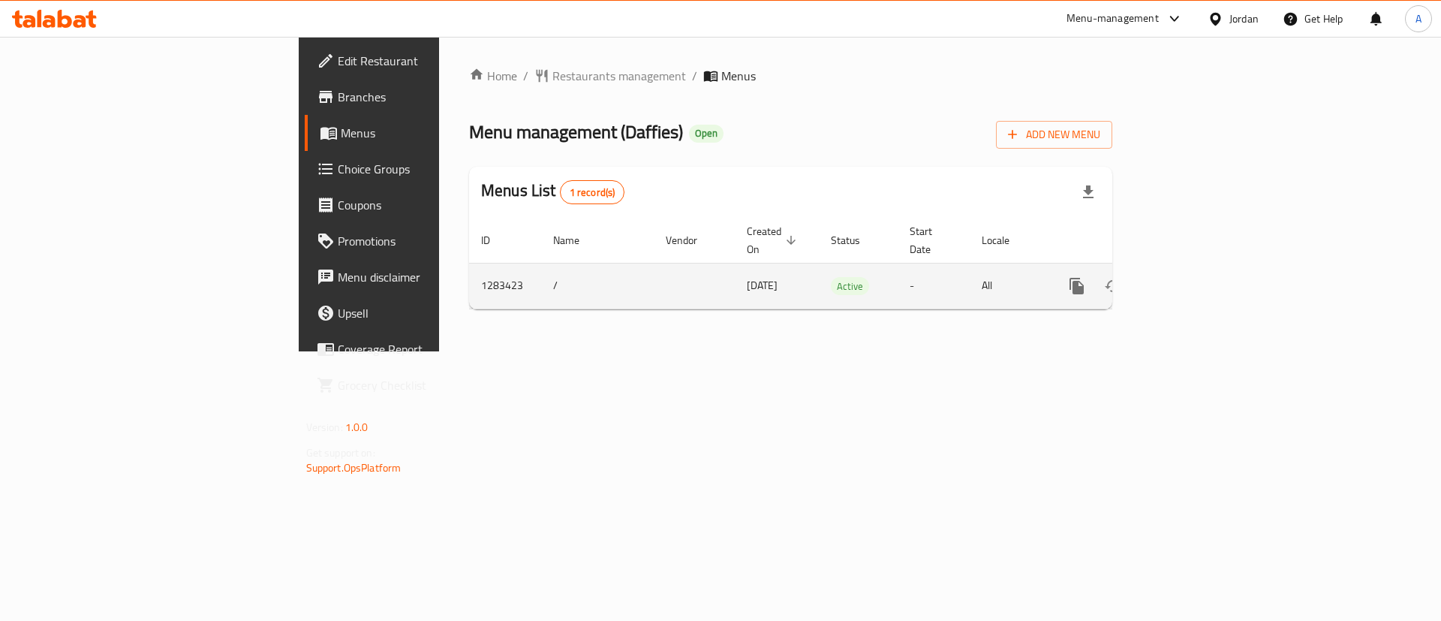
click at [1194, 277] on icon "enhanced table" at bounding box center [1185, 286] width 18 height 18
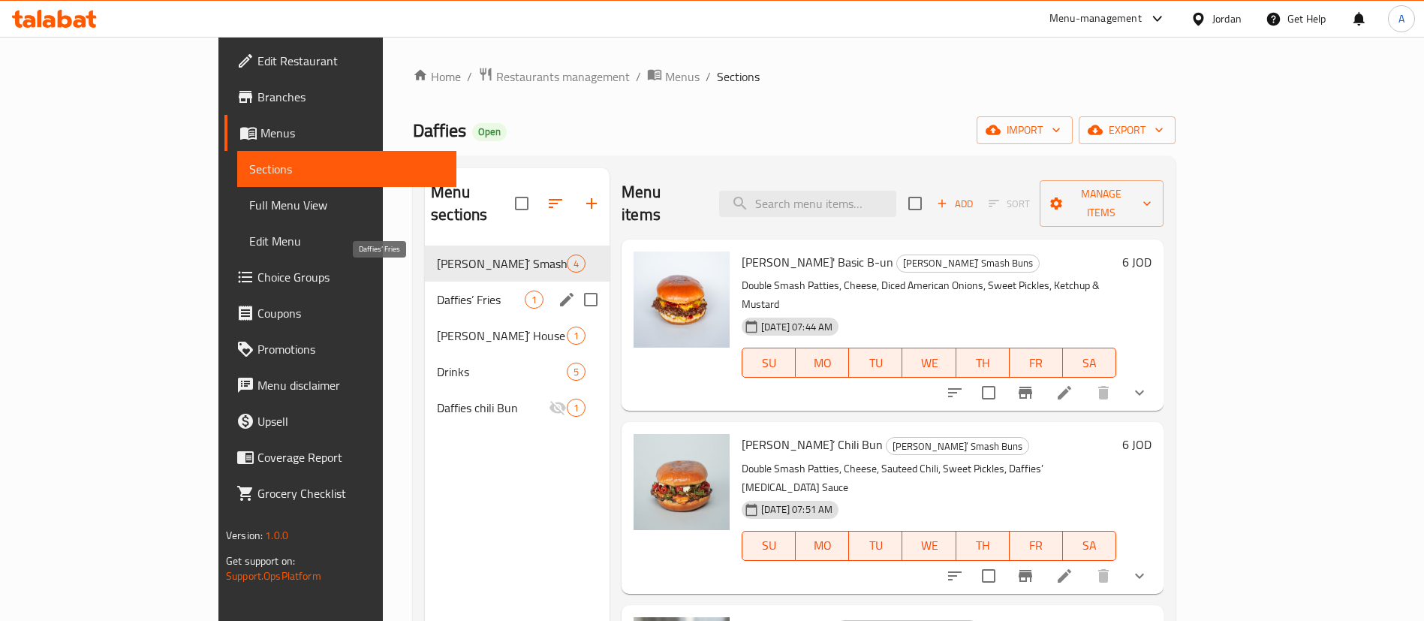
click at [437, 291] on span "Daffies’ Fries" at bounding box center [481, 300] width 88 height 18
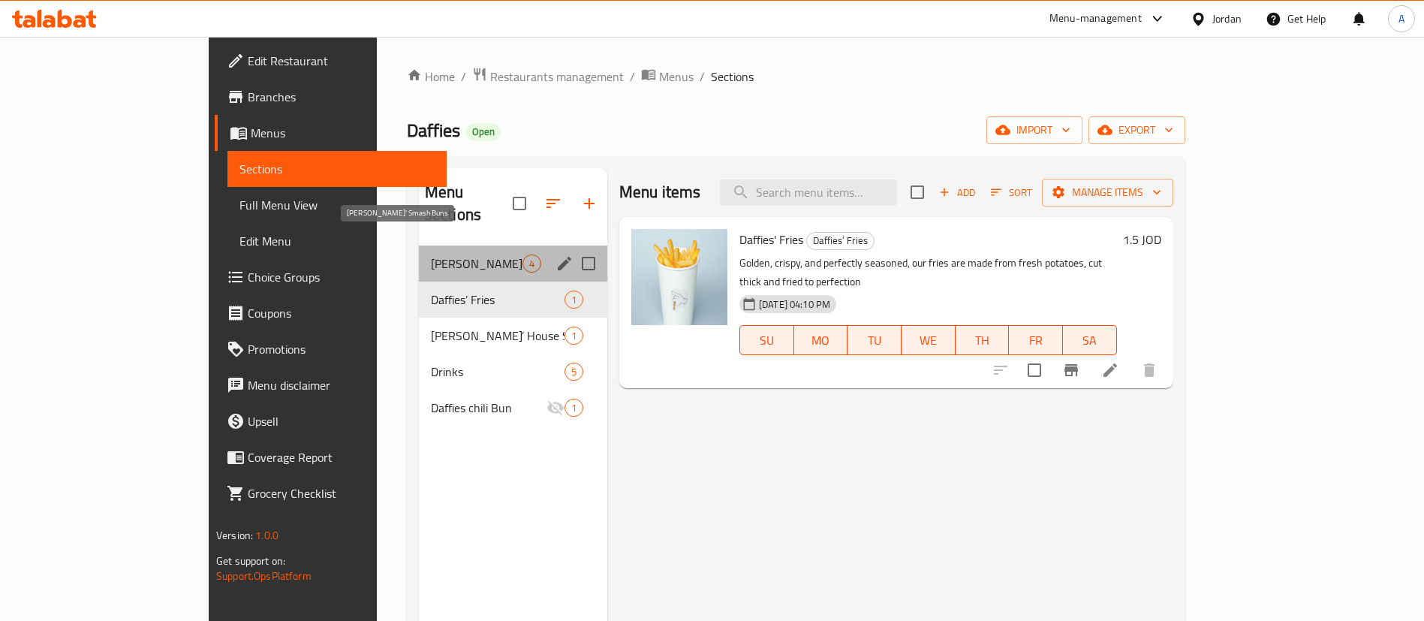
click at [431, 255] on span "[PERSON_NAME]’ Smash Buns" at bounding box center [477, 264] width 92 height 18
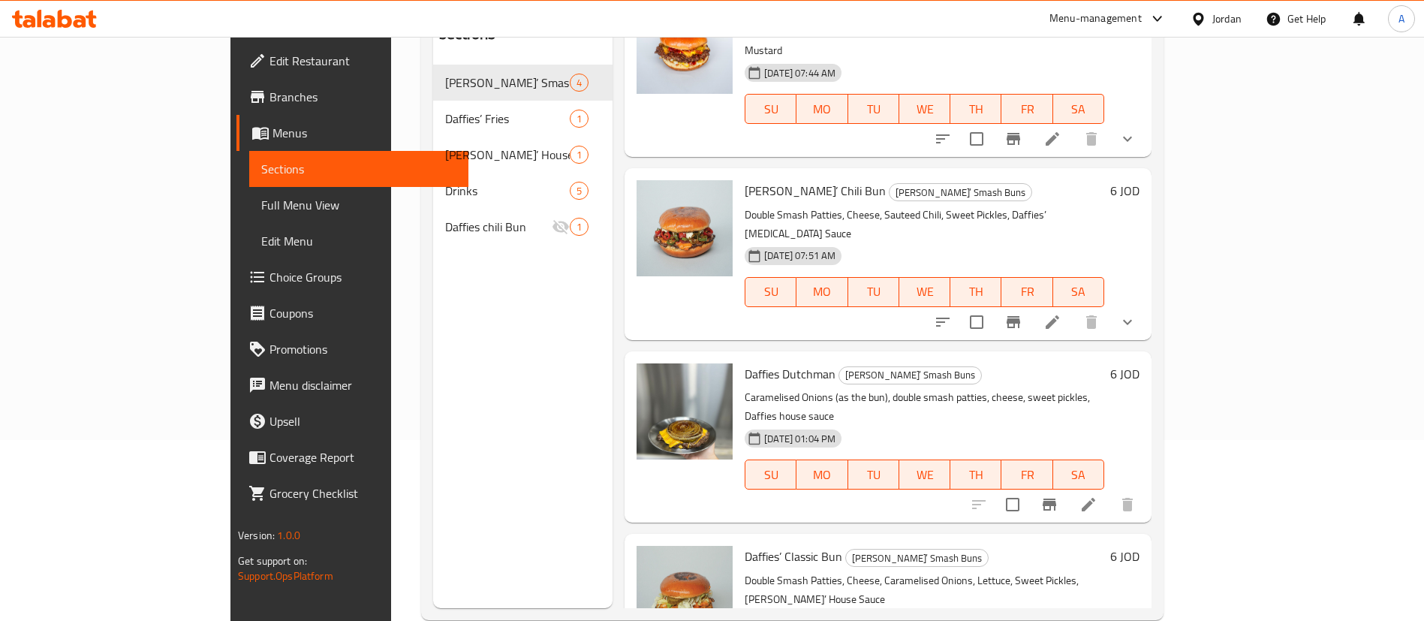
scroll to position [210, 0]
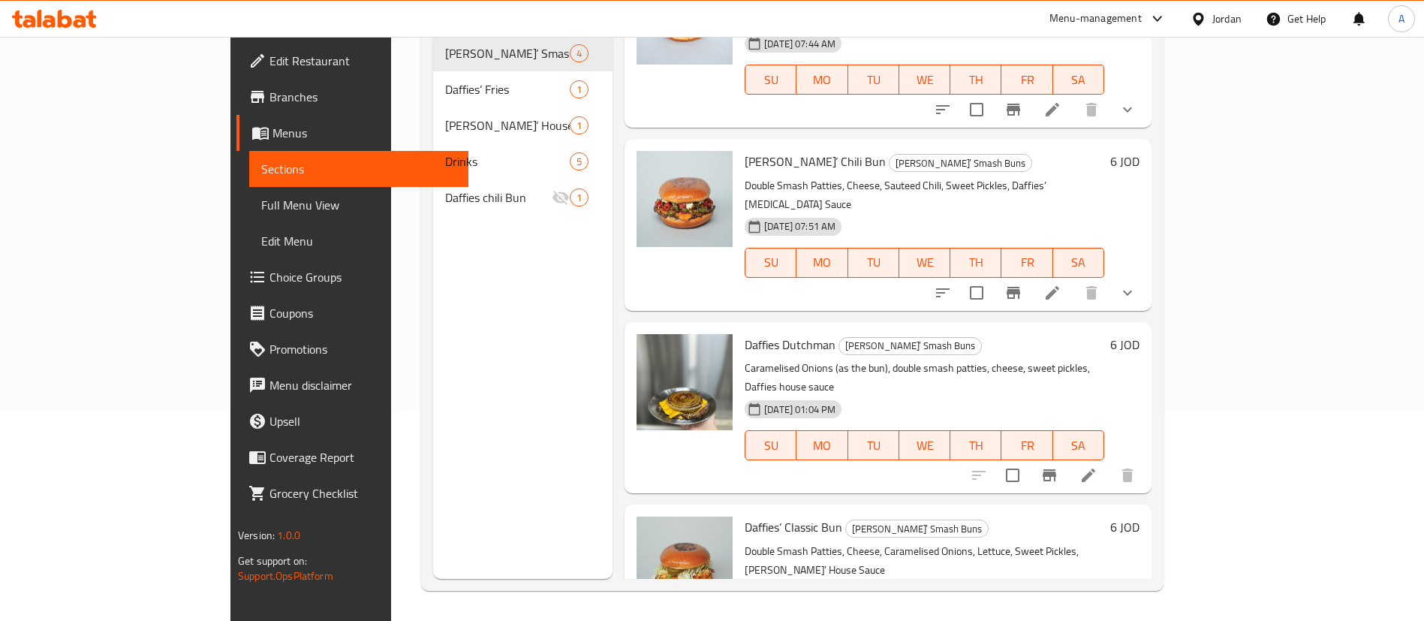
drag, startPoint x: 1270, startPoint y: 386, endPoint x: 1308, endPoint y: 402, distance: 41.4
click at [1146, 457] on div at bounding box center [1053, 475] width 185 height 36
click at [1098, 466] on icon at bounding box center [1089, 475] width 18 height 18
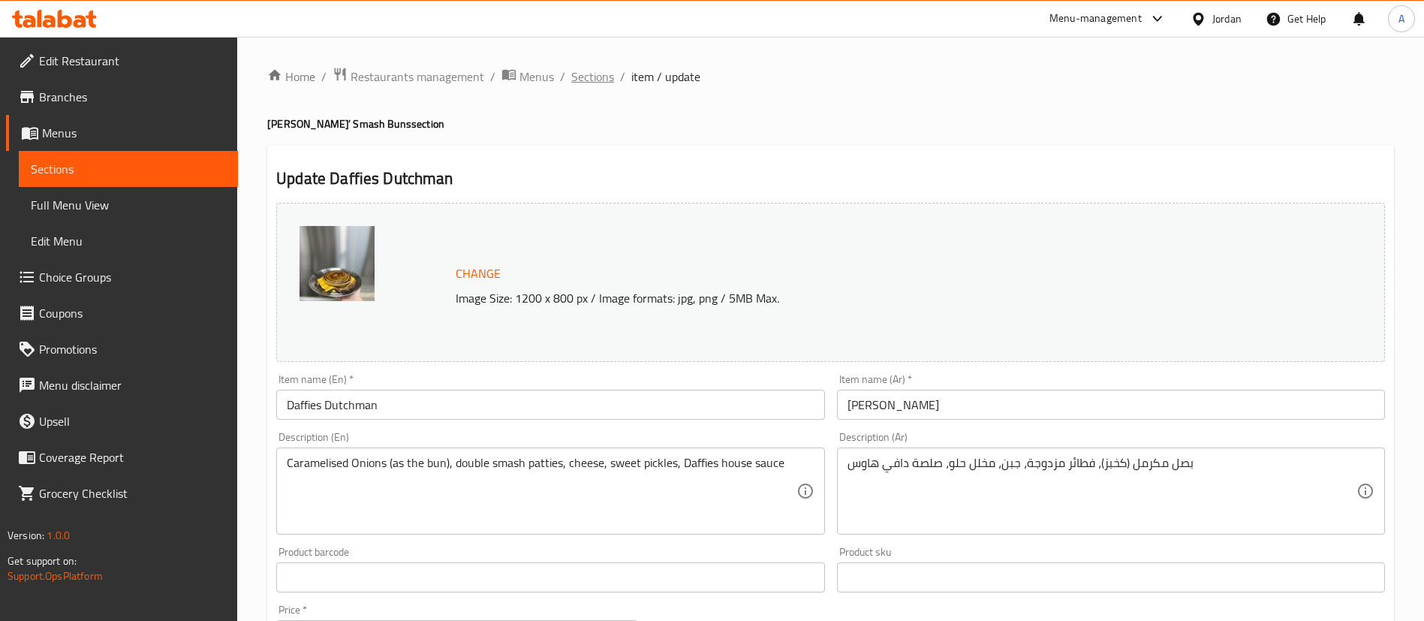
click at [584, 79] on span "Sections" at bounding box center [592, 77] width 43 height 18
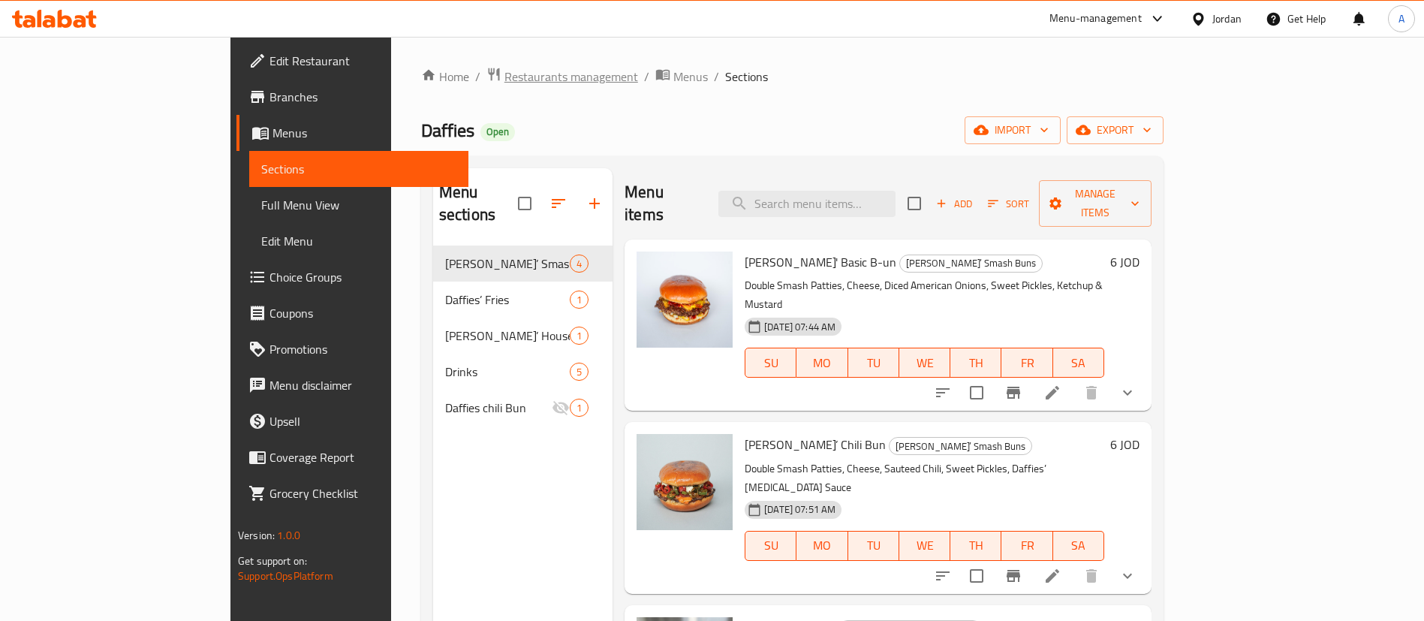
click at [505, 72] on span "Restaurants management" at bounding box center [572, 77] width 134 height 18
